Goal: Task Accomplishment & Management: Complete application form

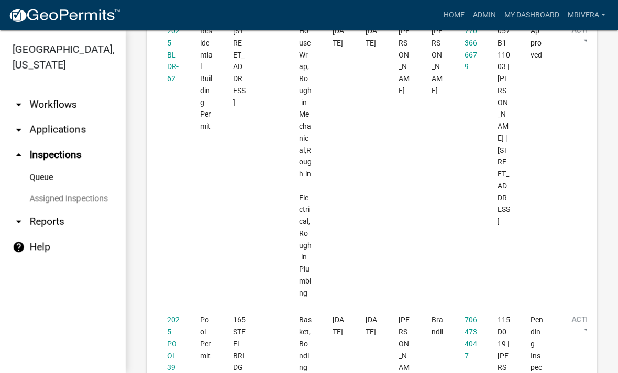
scroll to position [1455, 0]
click at [173, 316] on link "2025-POOL-39" at bounding box center [173, 344] width 13 height 56
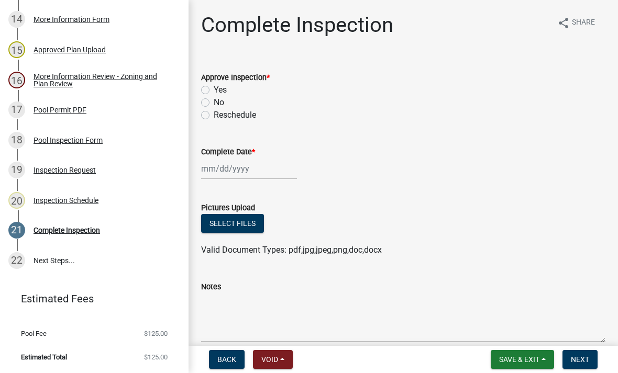
scroll to position [564, 0]
click at [214, 86] on label "Yes" at bounding box center [220, 90] width 13 height 13
click at [214, 86] on input "Yes" at bounding box center [217, 87] width 7 height 7
radio input "true"
click at [235, 175] on div at bounding box center [249, 168] width 96 height 21
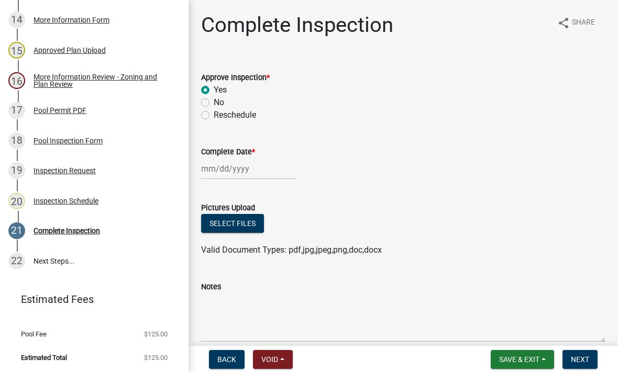
select select "10"
select select "2025"
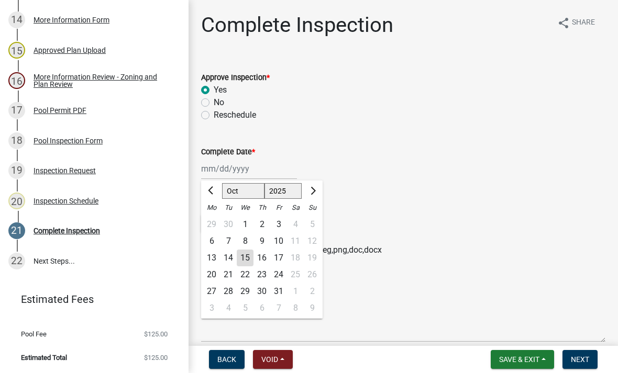
click at [249, 263] on div "15" at bounding box center [245, 258] width 17 height 17
type input "[DATE]"
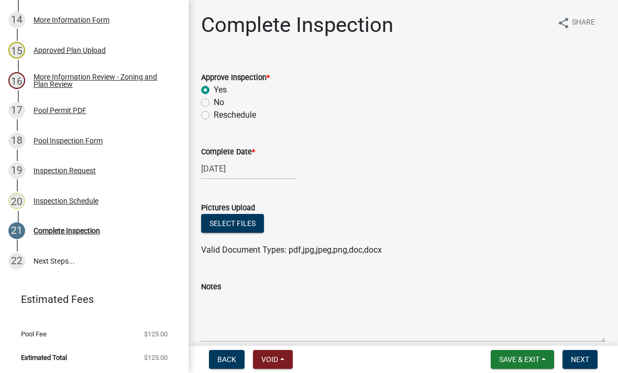
click at [584, 363] on span "Next" at bounding box center [580, 360] width 18 height 8
click at [580, 366] on button "Next" at bounding box center [579, 359] width 35 height 19
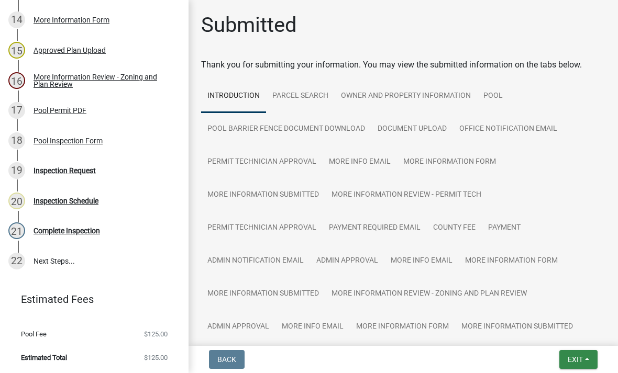
click at [587, 359] on button "Exit" at bounding box center [578, 359] width 38 height 19
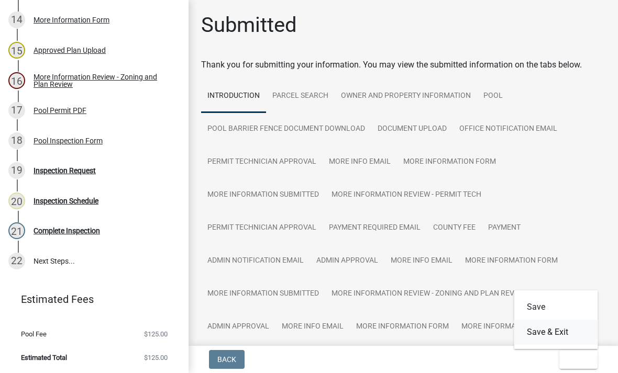
click at [580, 337] on button "Save & Exit" at bounding box center [556, 332] width 84 height 25
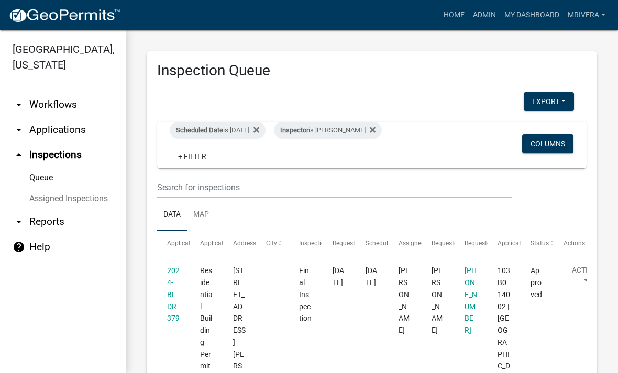
click at [256, 128] on div "Scheduled Date is [DATE]" at bounding box center [218, 130] width 96 height 17
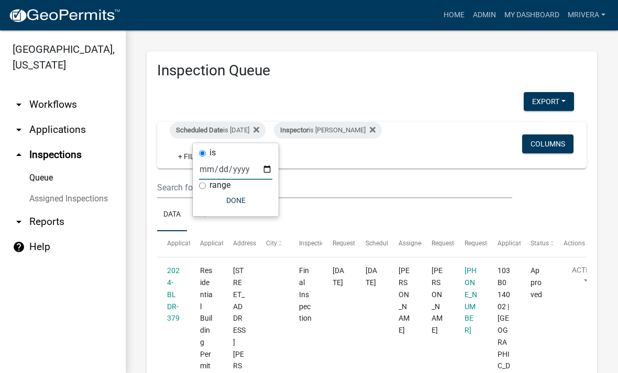
click at [250, 165] on input "[DATE]" at bounding box center [235, 169] width 73 height 21
type input "[DATE]"
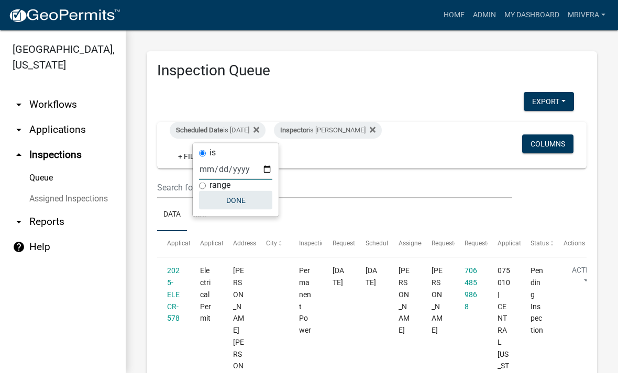
click at [248, 198] on button "Done" at bounding box center [235, 200] width 73 height 19
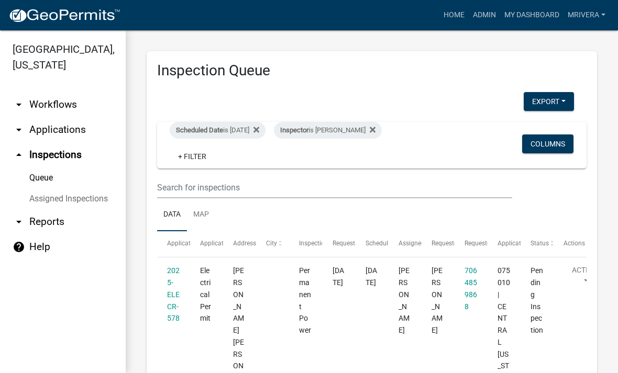
click at [359, 130] on div "Inspector is [PERSON_NAME]" at bounding box center [328, 130] width 108 height 17
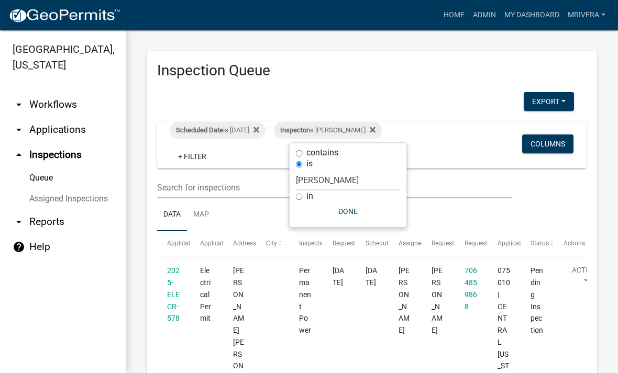
click at [355, 167] on div "is" at bounding box center [348, 164] width 105 height 11
click at [370, 183] on select "Select an option None [PERSON_NAME] [PERSON_NAME] [PERSON_NAME] Quistan [PERSON…" at bounding box center [348, 180] width 105 height 21
select select "a0ea4169-8540-4a2c-b9f4-cf4c1ffdeb95"
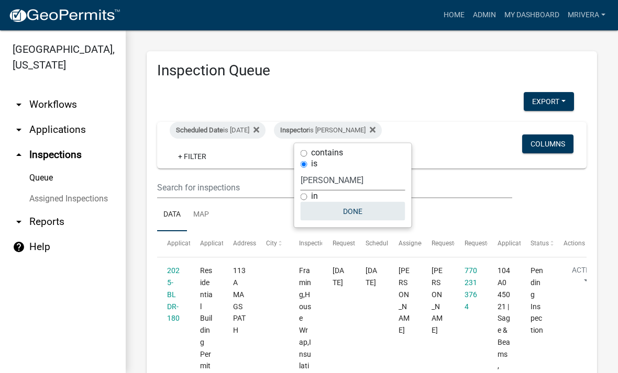
click at [371, 211] on button "Done" at bounding box center [353, 211] width 105 height 19
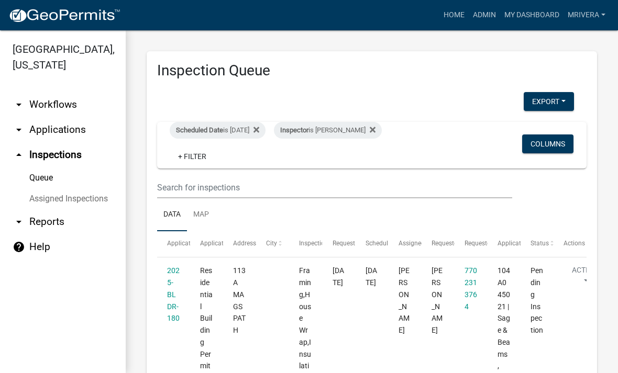
click at [254, 129] on div "Scheduled Date is [DATE]" at bounding box center [218, 130] width 96 height 17
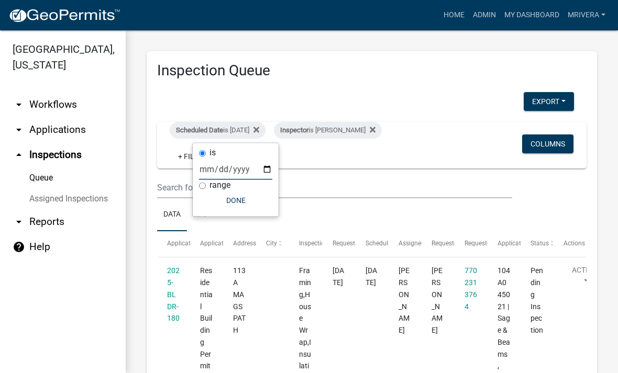
click at [253, 159] on input "[DATE]" at bounding box center [235, 169] width 73 height 21
type input "[DATE]"
click at [242, 197] on button "Done" at bounding box center [235, 200] width 73 height 19
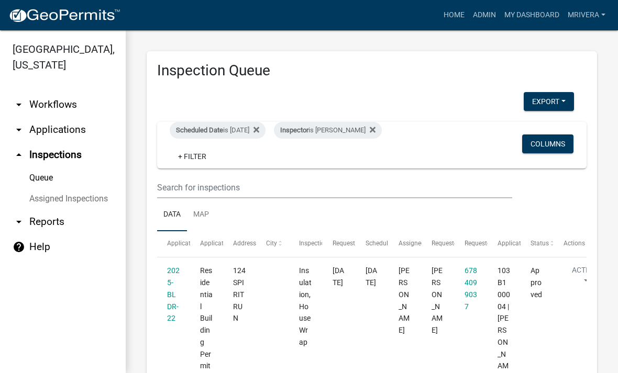
click at [369, 134] on div "Inspector is [PERSON_NAME]" at bounding box center [328, 130] width 108 height 17
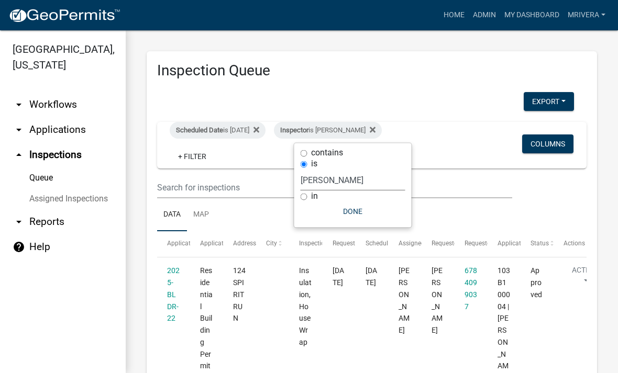
click at [359, 184] on select "Select an option None [PERSON_NAME] [PERSON_NAME] [PERSON_NAME] Quistan [PERSON…" at bounding box center [353, 180] width 105 height 21
select select "07642ab0-564c-47bb-824b-0ccf2da83593"
click at [357, 212] on button "Done" at bounding box center [348, 211] width 105 height 19
